Goal: Task Accomplishment & Management: Manage account settings

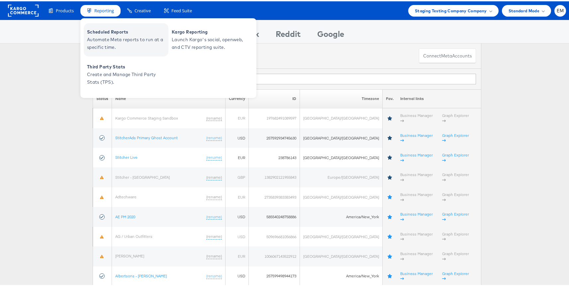
click at [116, 40] on span "Automate Meta reports to run at a specific time." at bounding box center [127, 42] width 80 height 15
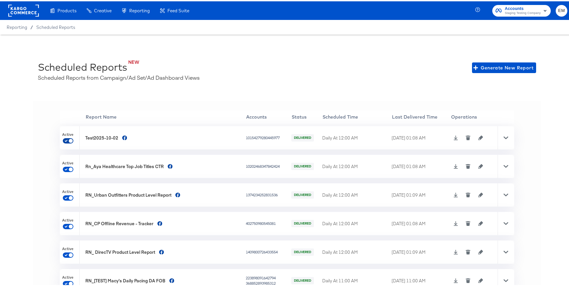
click at [71, 139] on input "checkbox" at bounding box center [71, 140] width 16 height 5
checkbox input "false"
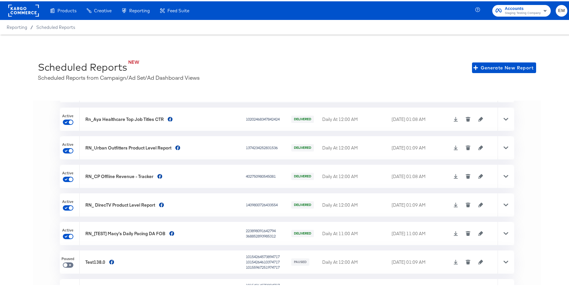
scroll to position [57, 0]
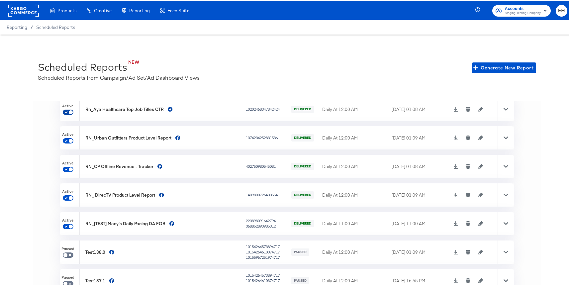
click at [67, 110] on input "checkbox" at bounding box center [71, 112] width 16 height 5
checkbox input "false"
click at [66, 139] on input "checkbox" at bounding box center [71, 140] width 16 height 5
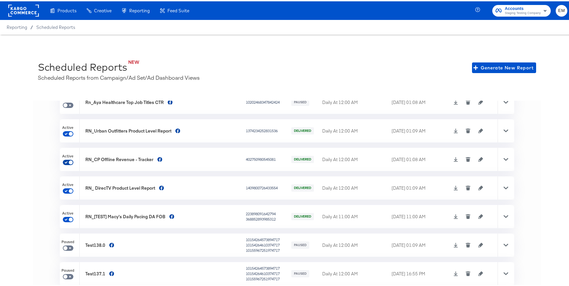
checkbox input "false"
click at [66, 161] on input "checkbox" at bounding box center [71, 162] width 16 height 5
checkbox input "false"
click at [66, 189] on input "checkbox" at bounding box center [71, 190] width 16 height 5
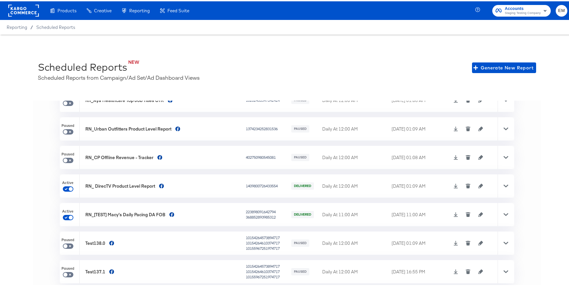
checkbox input "false"
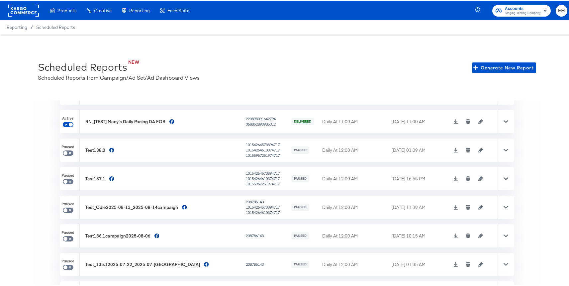
scroll to position [140, 0]
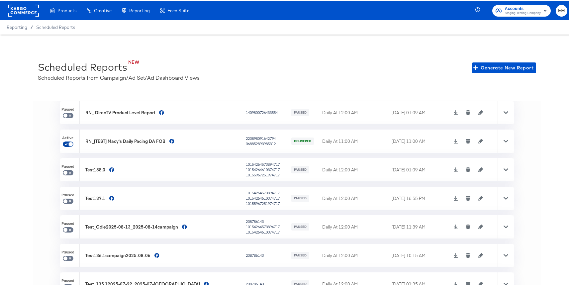
click at [68, 142] on input "checkbox" at bounding box center [71, 144] width 16 height 5
click at [64, 142] on input "checkbox" at bounding box center [71, 144] width 16 height 5
click at [66, 142] on input "checkbox" at bounding box center [71, 144] width 16 height 5
click at [69, 142] on input "checkbox" at bounding box center [71, 144] width 16 height 5
checkbox input "false"
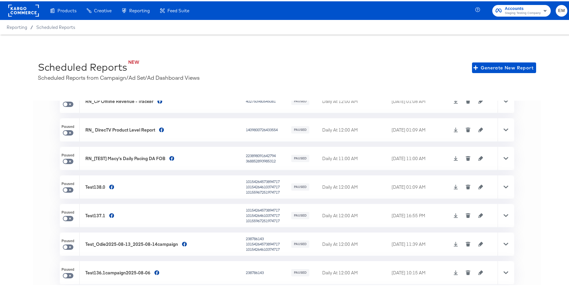
scroll to position [0, 0]
